Goal: Find specific page/section: Find specific page/section

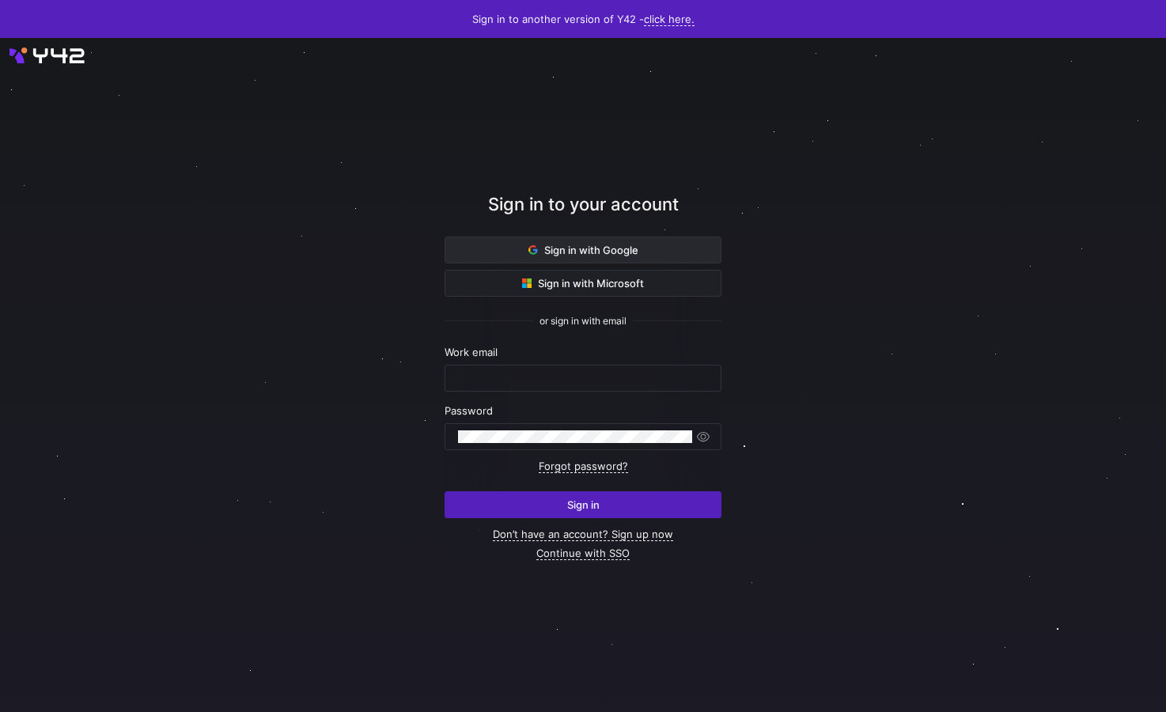
click at [621, 258] on span at bounding box center [583, 249] width 275 height 25
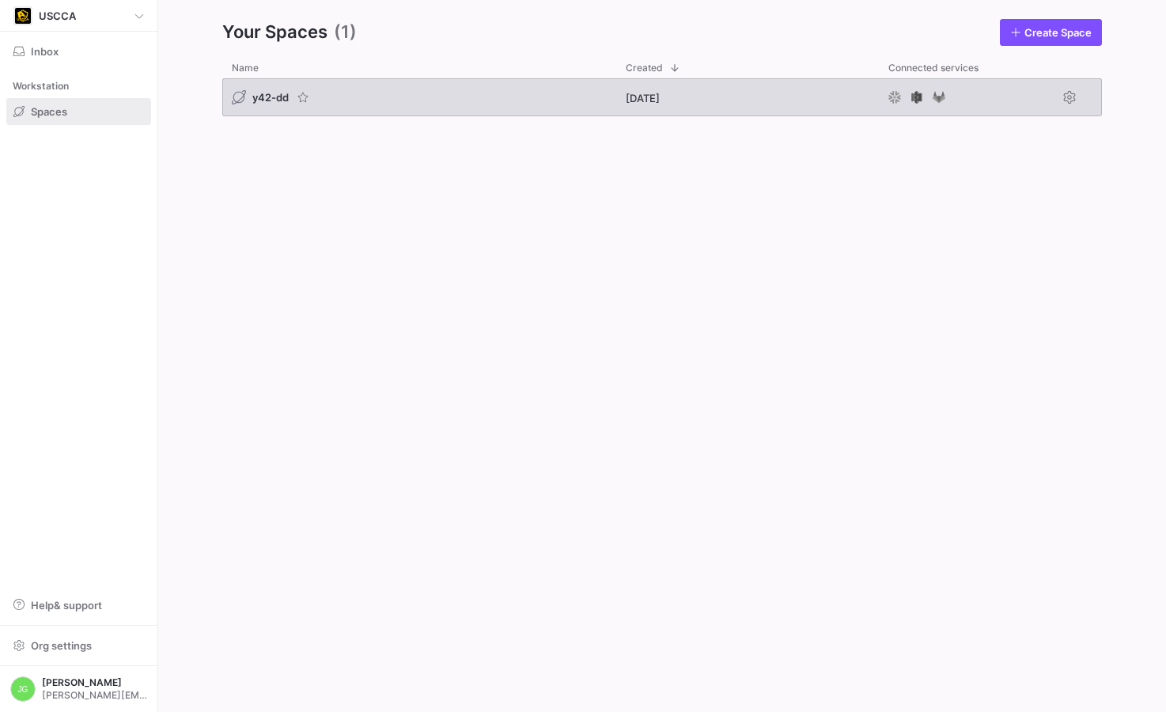
click at [260, 109] on div "y42-dd" at bounding box center [419, 97] width 394 height 38
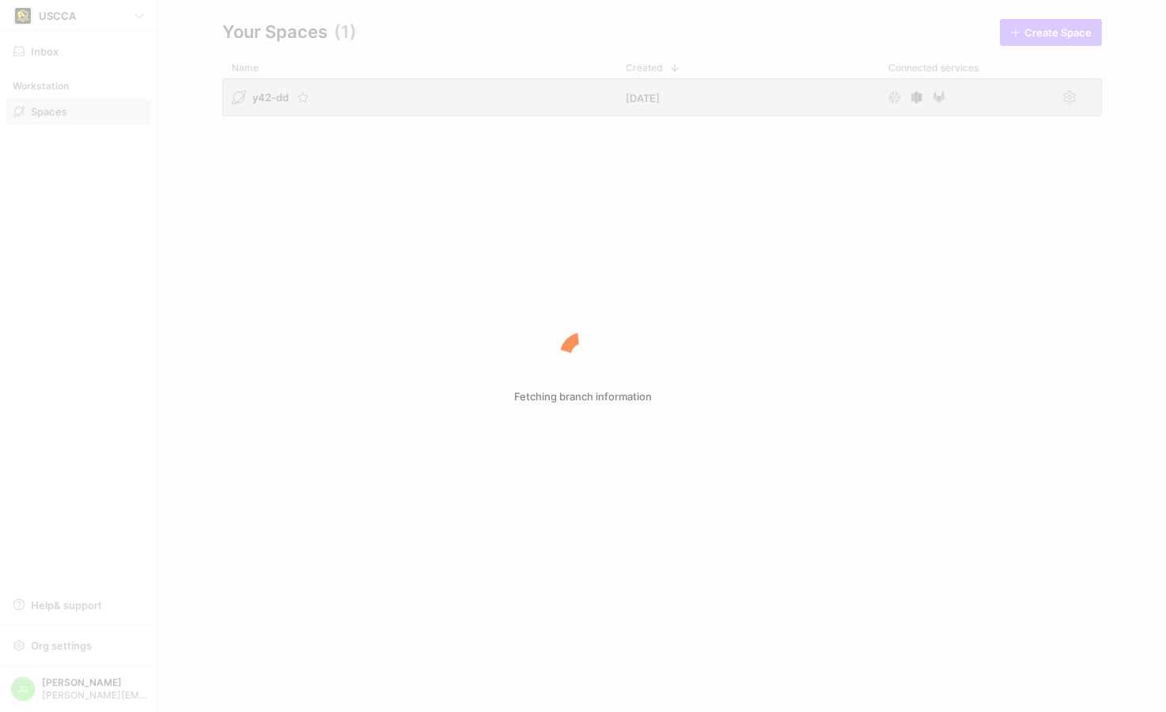
click at [263, 100] on div "Fetching branch information" at bounding box center [583, 356] width 1166 height 712
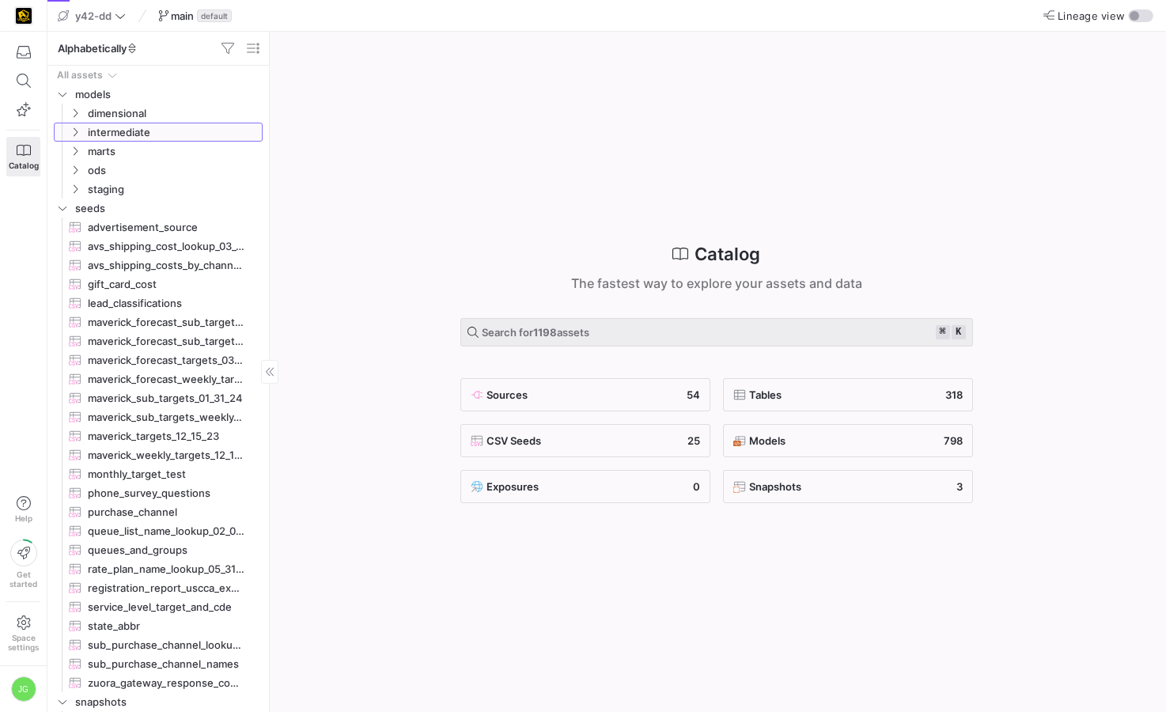
click at [74, 131] on icon "Press SPACE to select this row." at bounding box center [75, 131] width 11 height 9
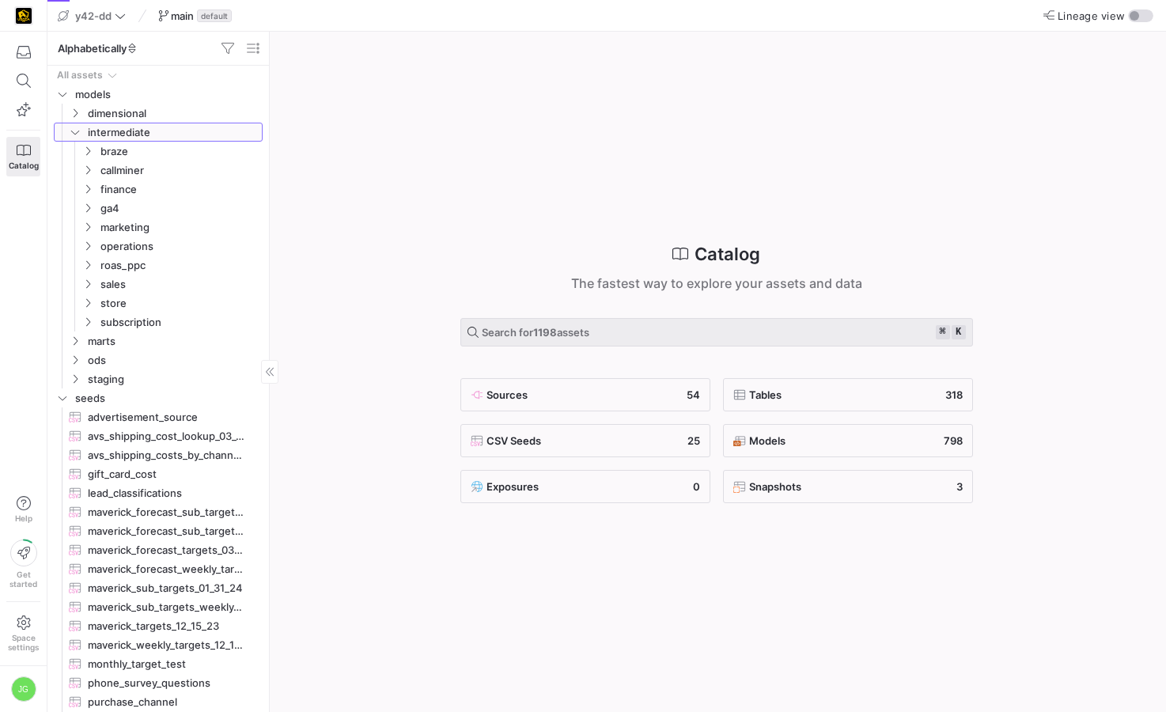
click at [74, 131] on icon at bounding box center [75, 131] width 11 height 9
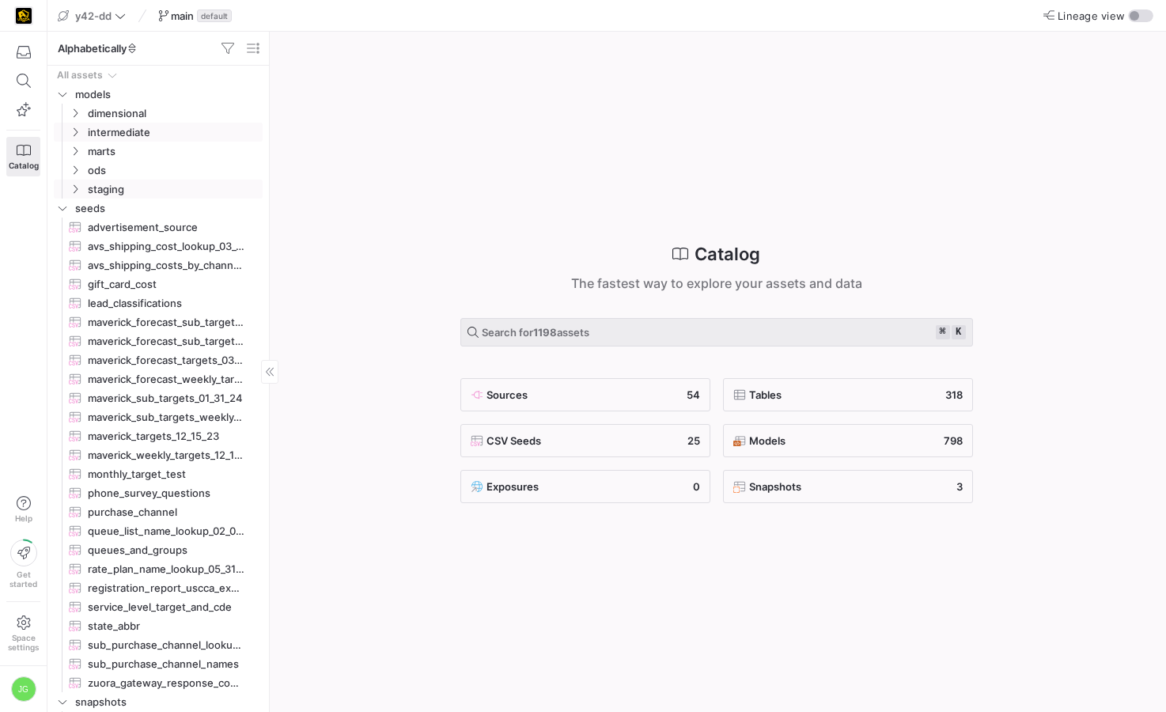
click at [74, 186] on icon "Press SPACE to select this row." at bounding box center [75, 188] width 11 height 9
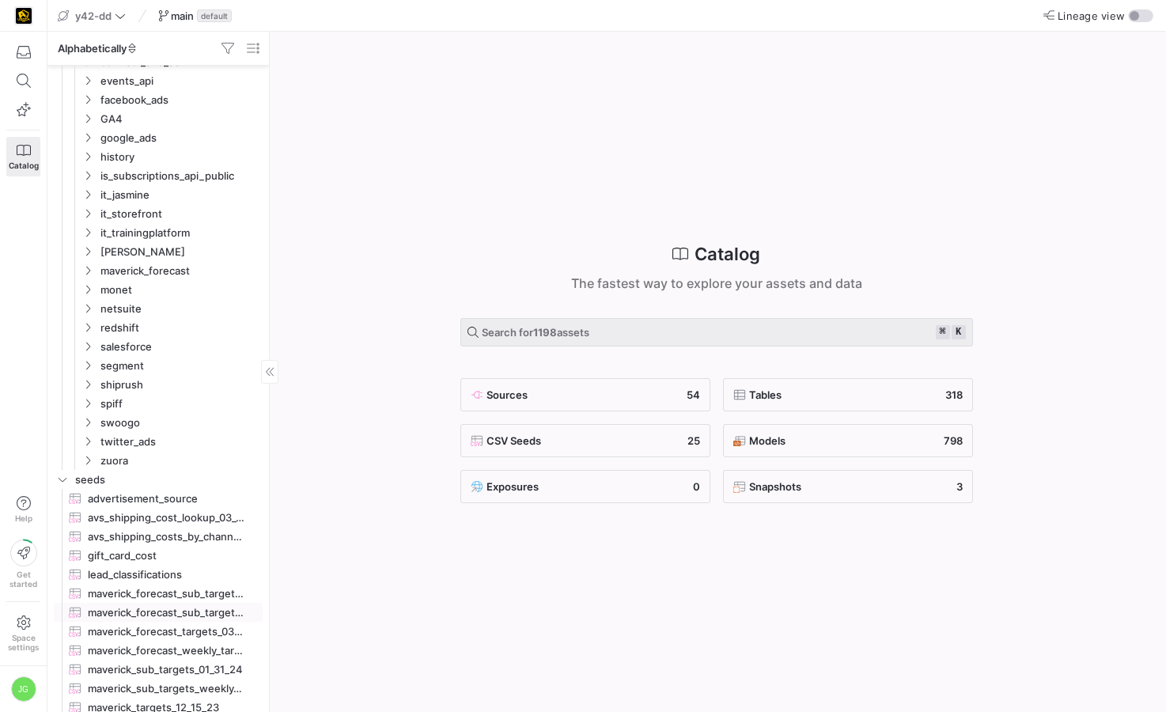
scroll to position [325, 0]
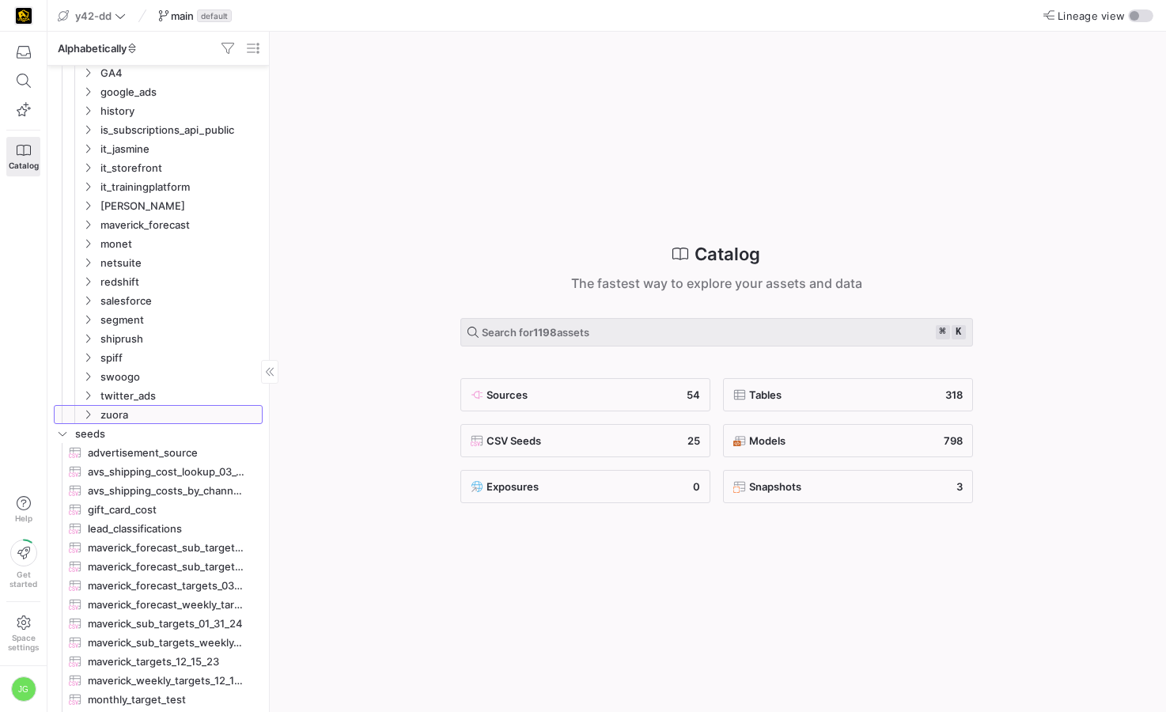
click at [92, 419] on y42-icon "Press SPACE to select this row." at bounding box center [88, 414] width 13 height 13
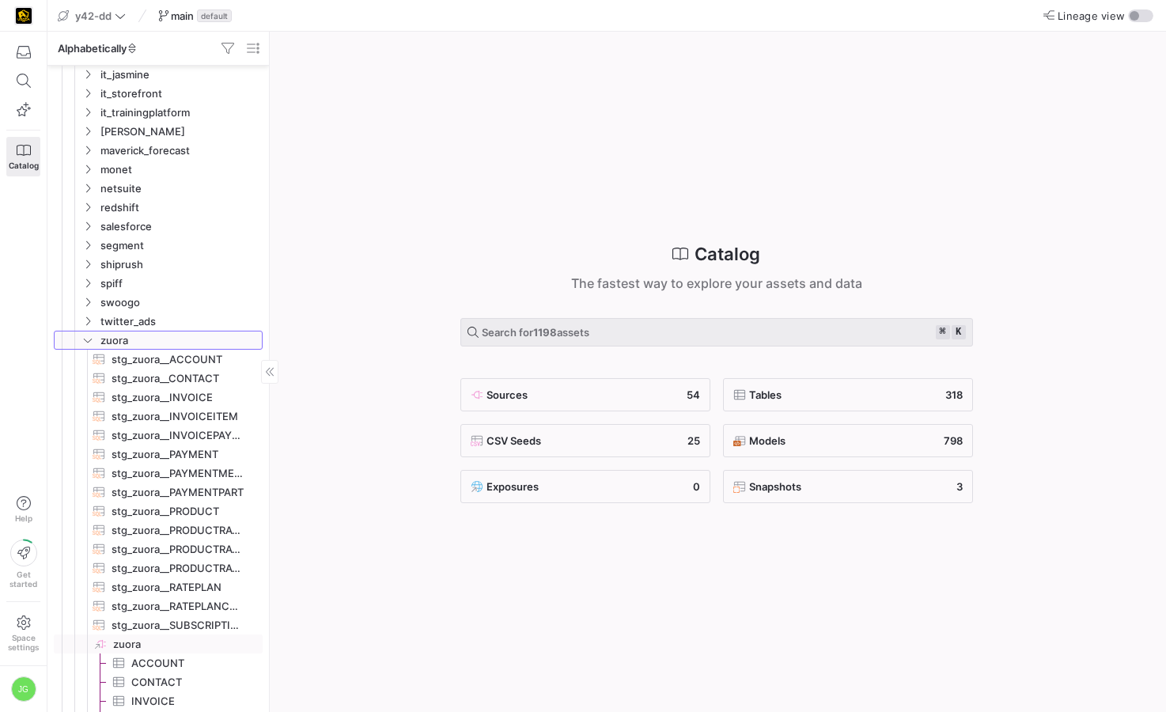
scroll to position [0, 0]
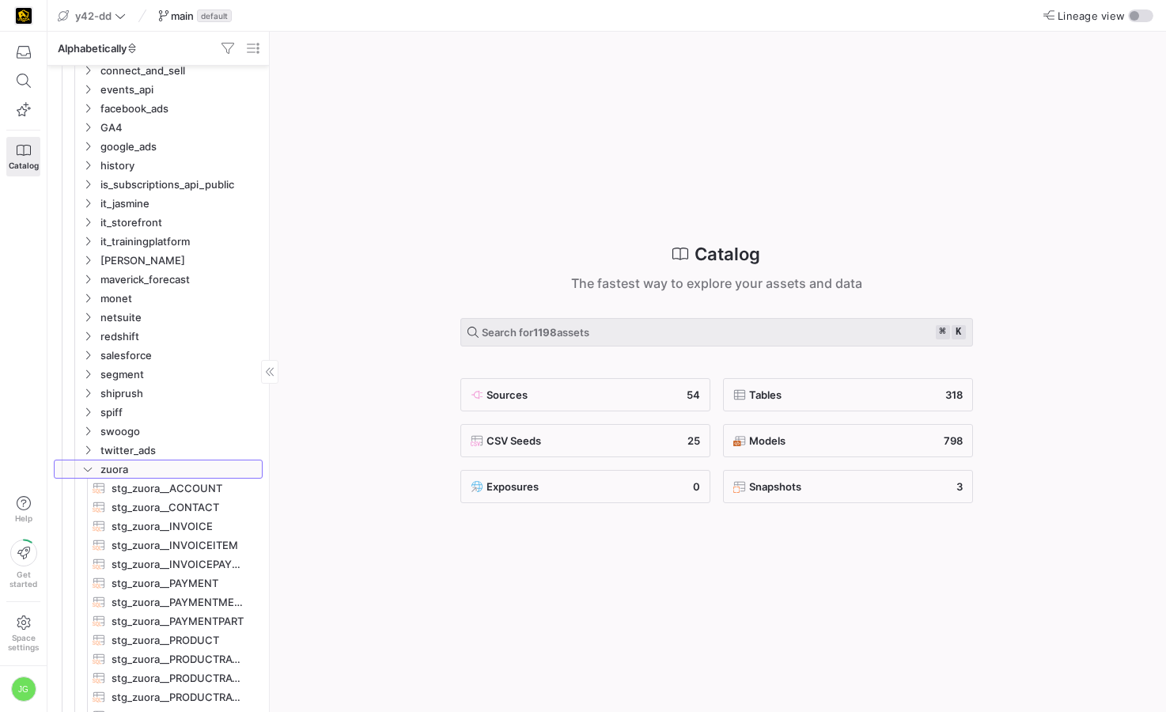
click at [85, 464] on icon at bounding box center [87, 468] width 11 height 9
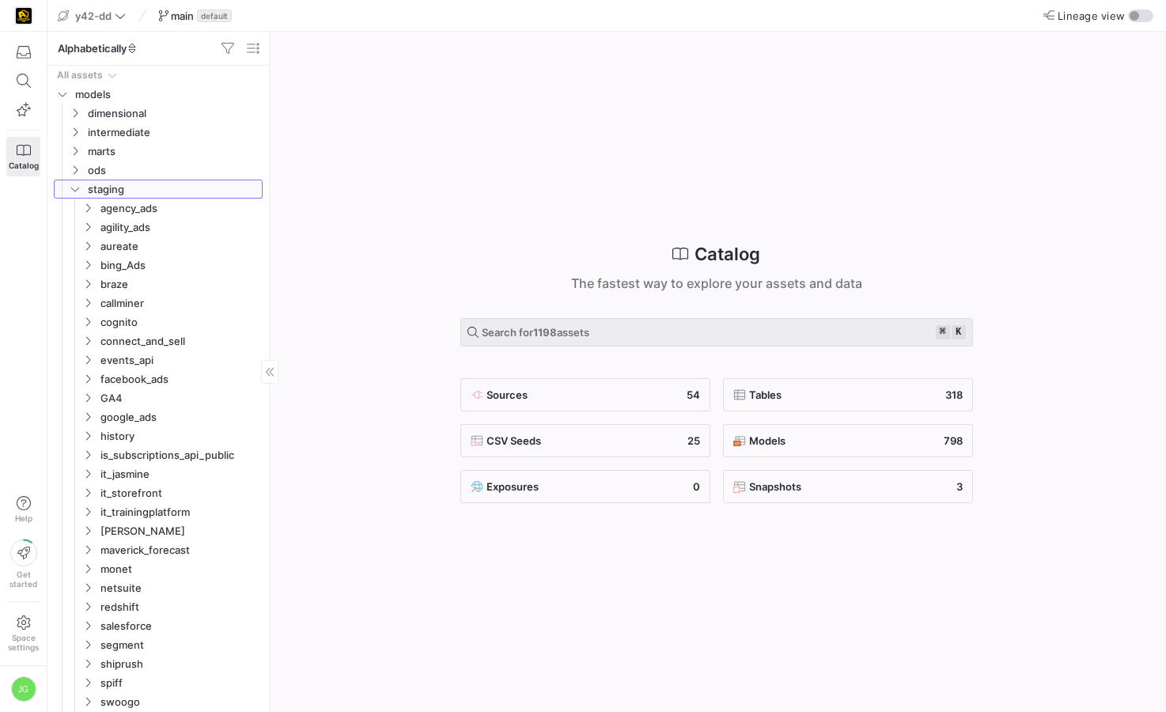
click at [82, 187] on span "staging" at bounding box center [164, 188] width 195 height 17
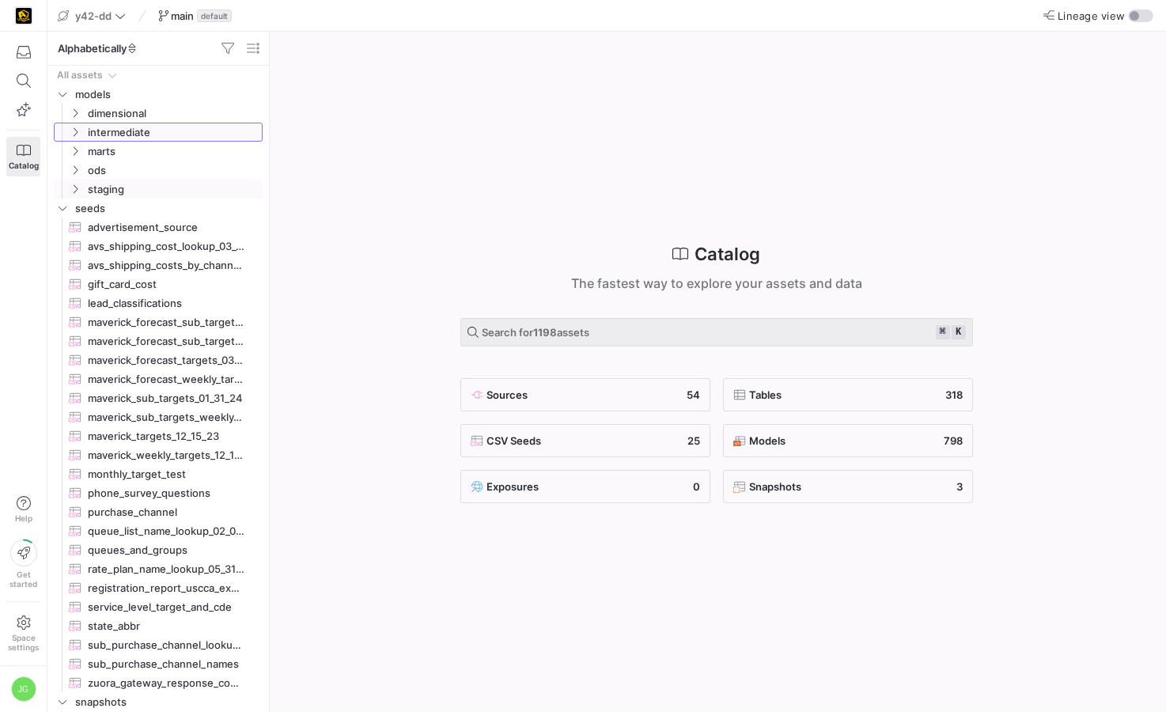
click at [71, 123] on span "intermediate" at bounding box center [164, 131] width 195 height 17
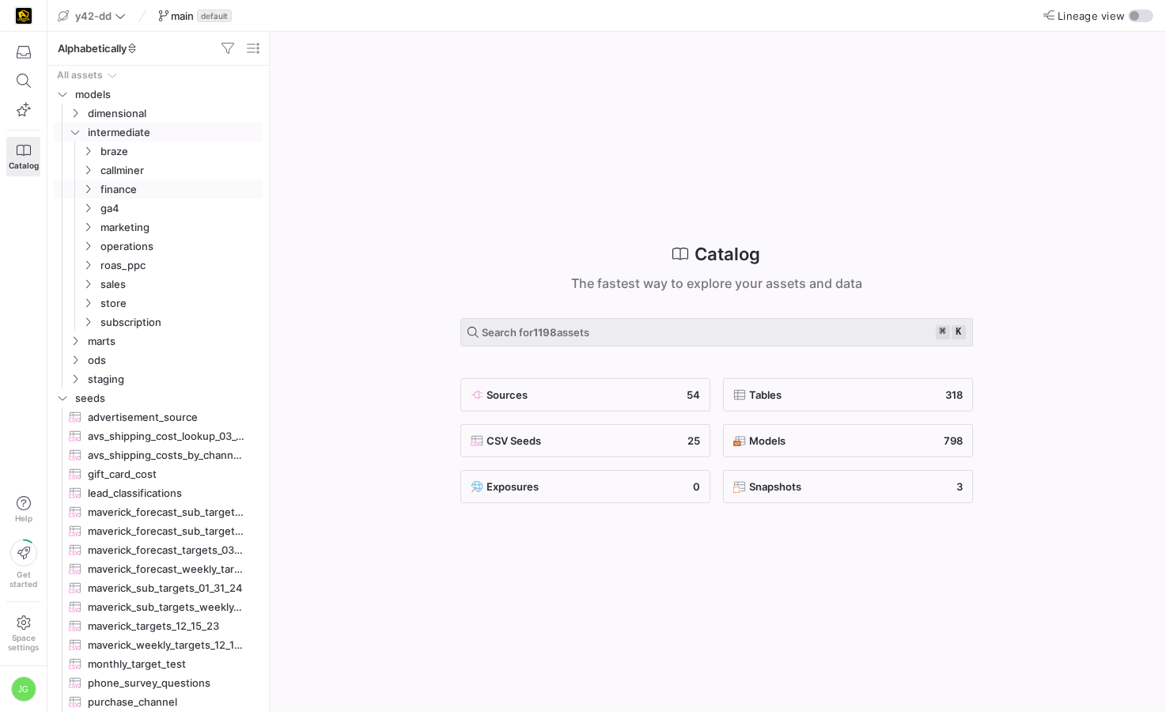
click at [90, 320] on icon "Press SPACE to select this row." at bounding box center [87, 321] width 11 height 9
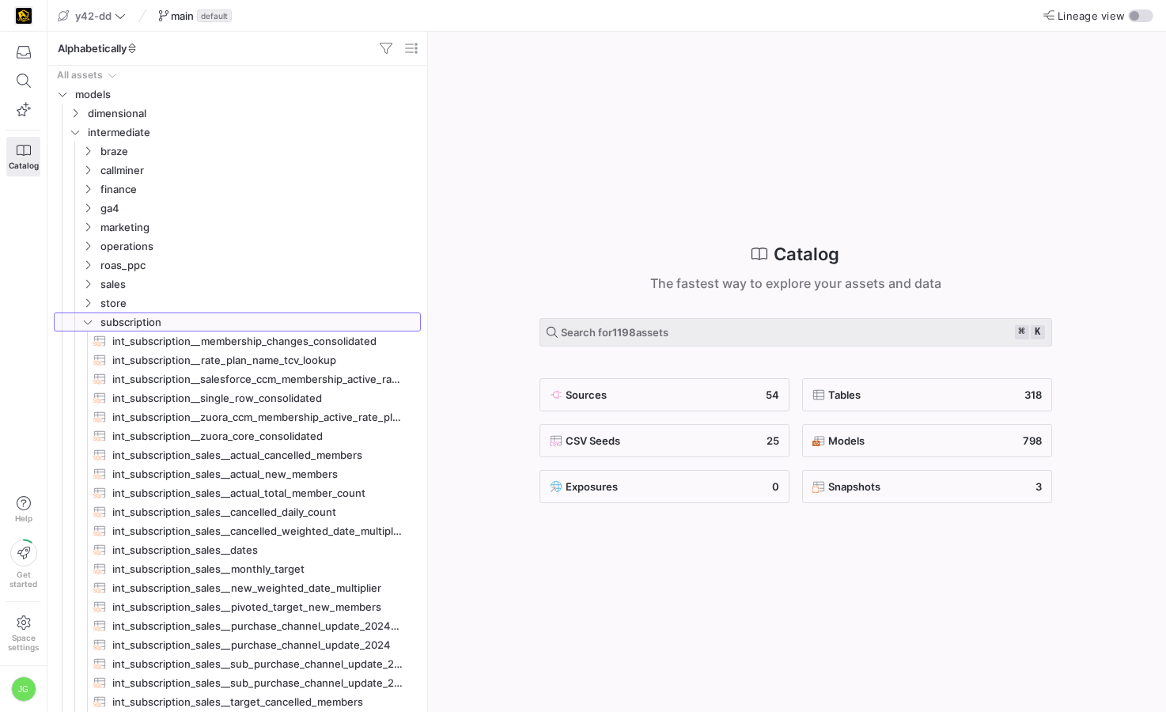
drag, startPoint x: 268, startPoint y: 400, endPoint x: 527, endPoint y: 408, distance: 258.9
click at [228, 397] on span "int_subscription__single_row_consolidated​​​​​​​​​​" at bounding box center [257, 398] width 290 height 18
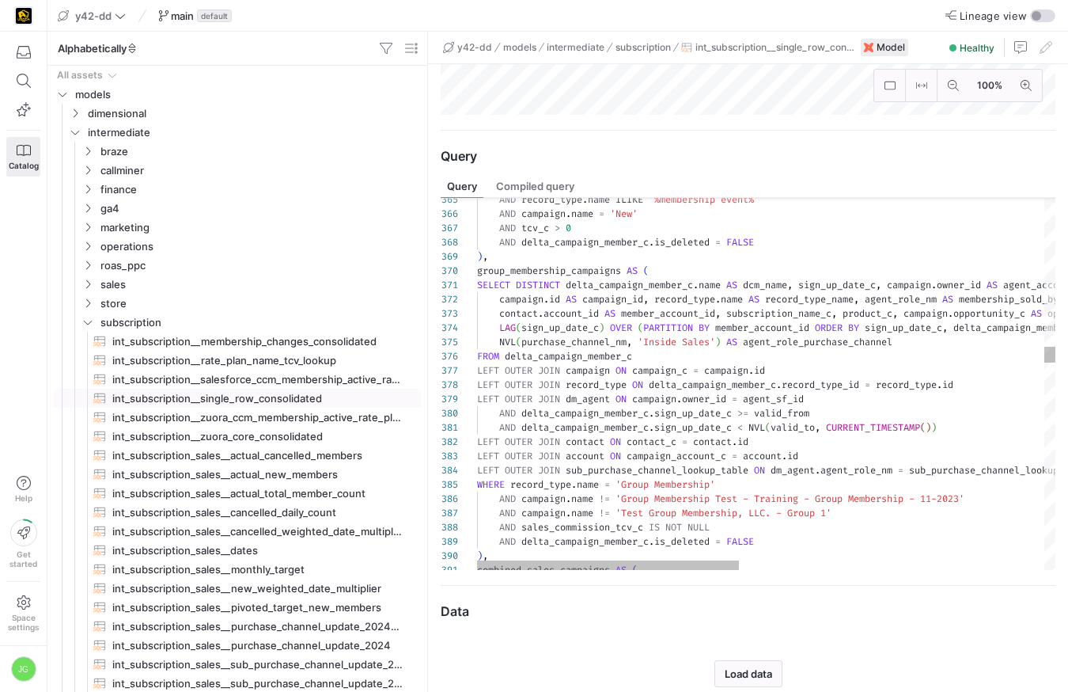
scroll to position [43, 176]
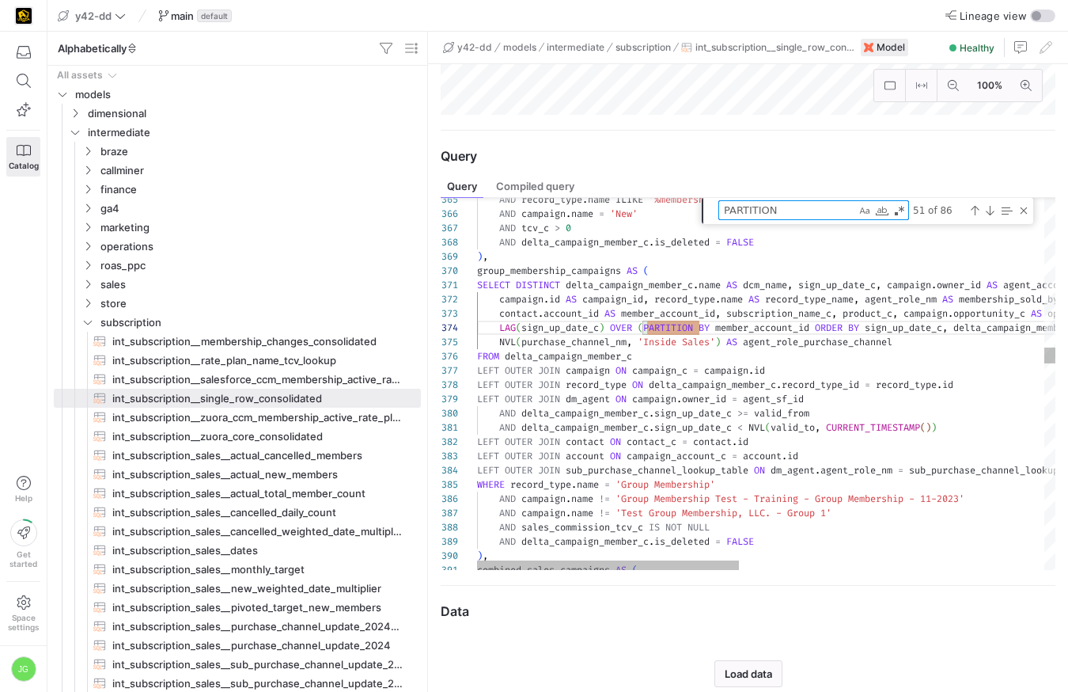
type textarea "ame, account.name AS group_campaign, campaign.id AS campaign_id, record_type.na…"
type textarea "d"
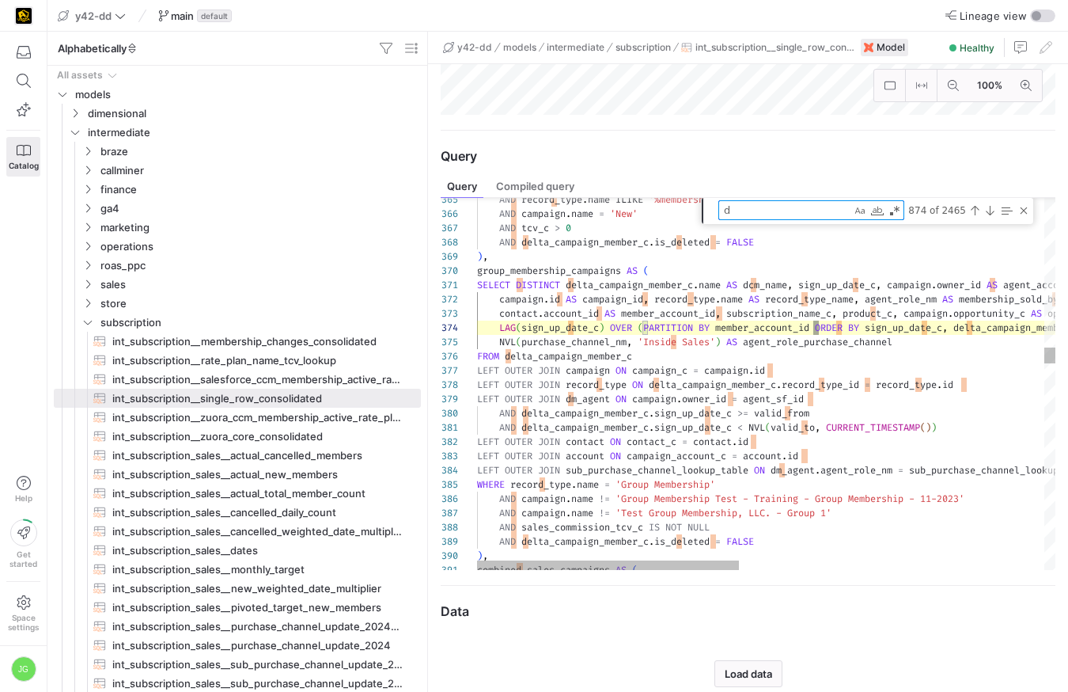
type textarea "combined_sales_campaigns AS ( SELECT DISTINCT full_query.*, dcm_name, created_d…"
type textarea "di"
type textarea "combined_sales_campaigns AS ( SELECT DISTINCT full_query.*, dcm_name, created_d…"
type textarea "dis"
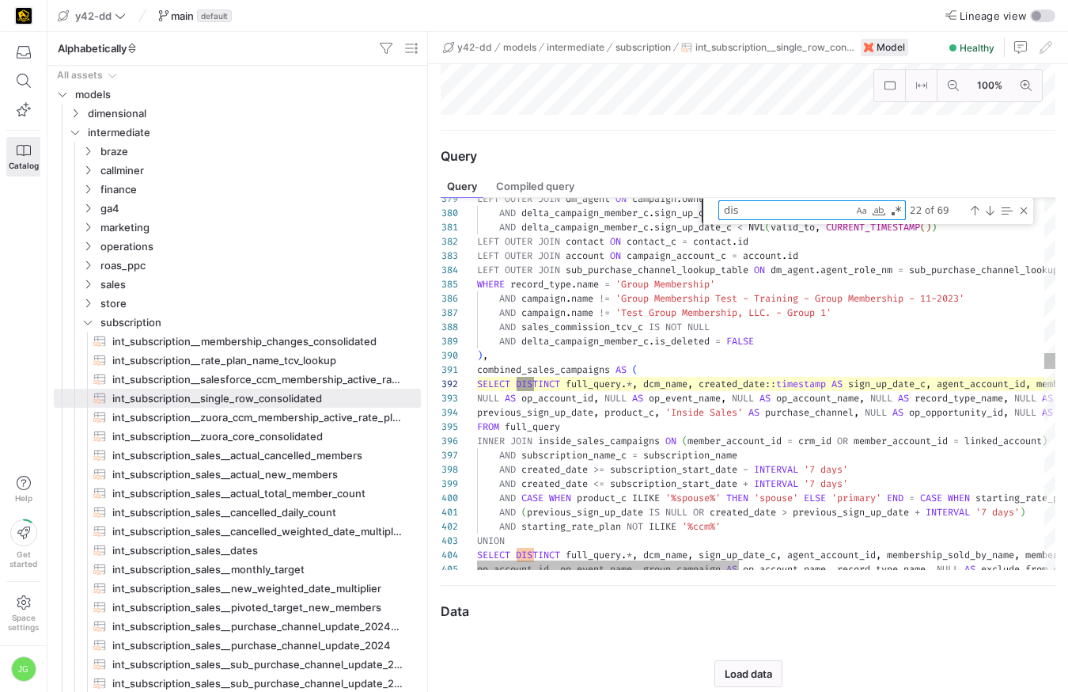
scroll to position [43, 63]
type textarea "combined_sales_campaigns AS ( SELECT DISTINCT full_query.*, dcm_name, created_d…"
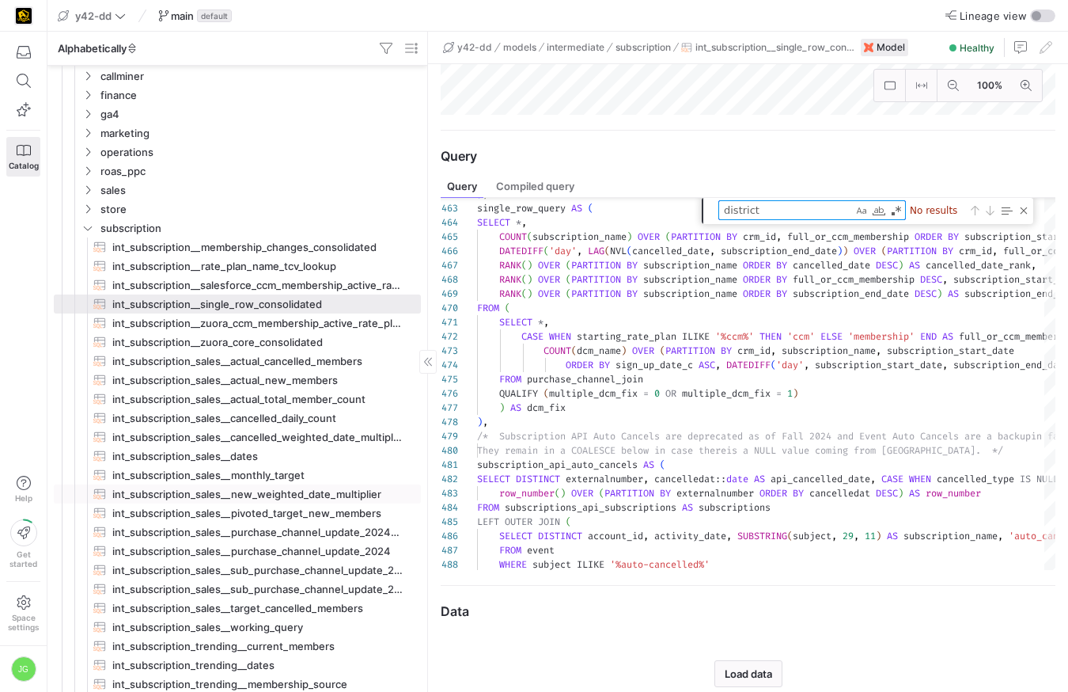
scroll to position [0, 0]
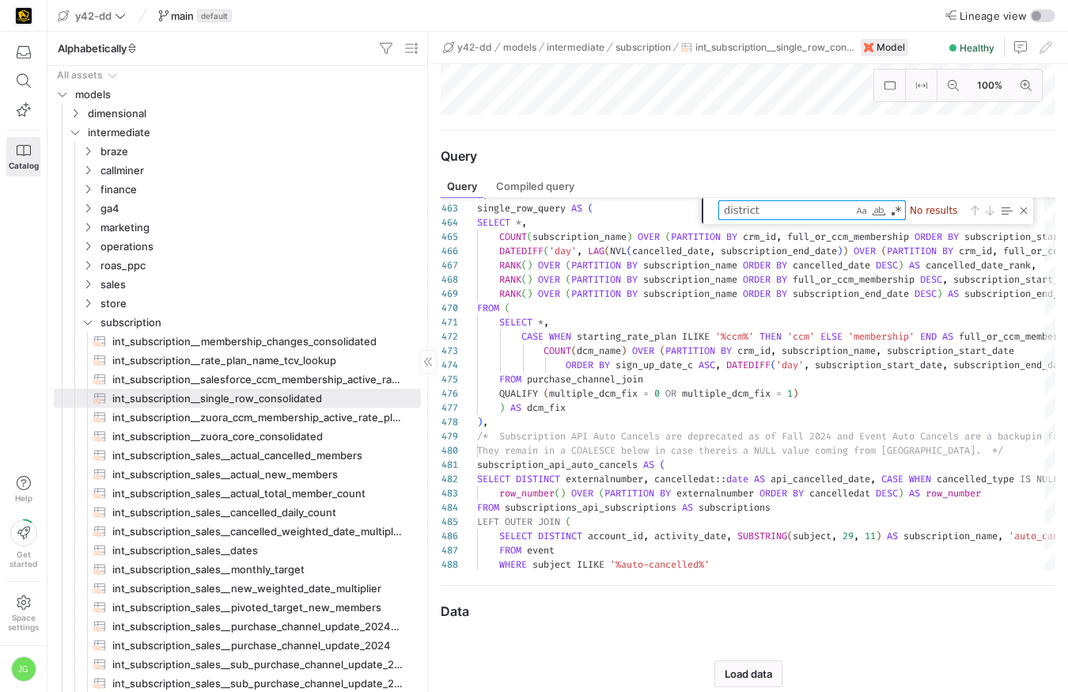
type textarea "district"
click at [1026, 209] on div "Close (Escape)" at bounding box center [1024, 210] width 13 height 13
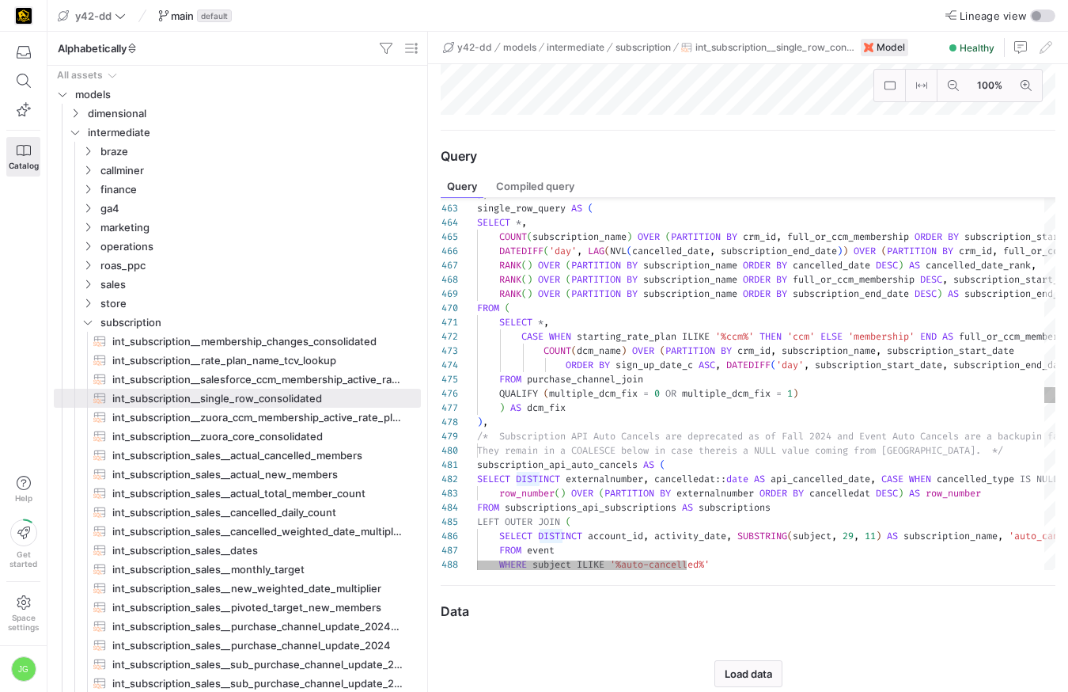
scroll to position [43, 728]
